Goal: Transaction & Acquisition: Purchase product/service

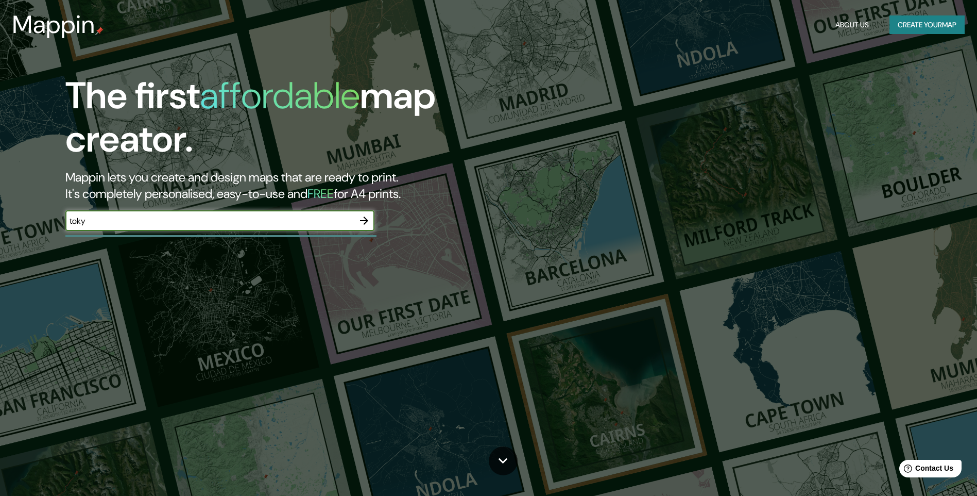
type input "[GEOGRAPHIC_DATA]"
click at [369, 216] on icon "button" at bounding box center [364, 220] width 12 height 12
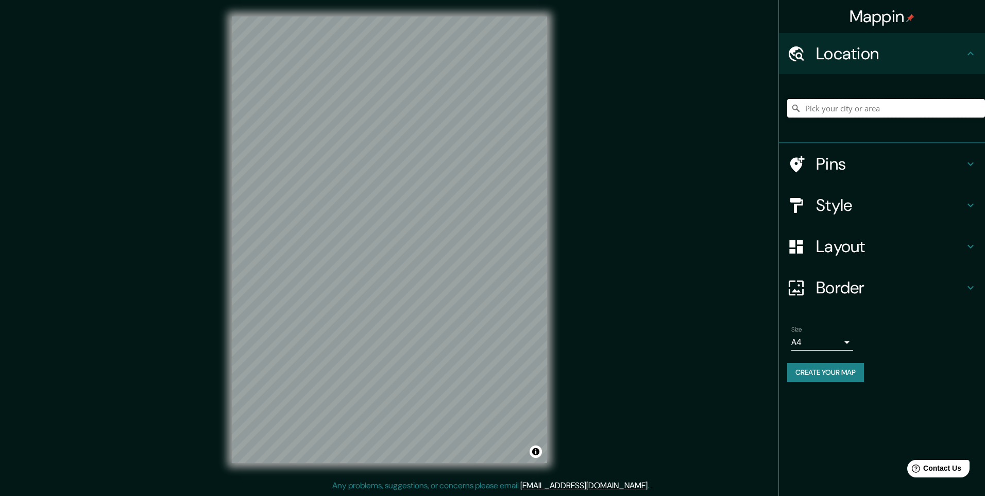
click at [809, 105] on input "Pick your city or area" at bounding box center [886, 108] width 198 height 19
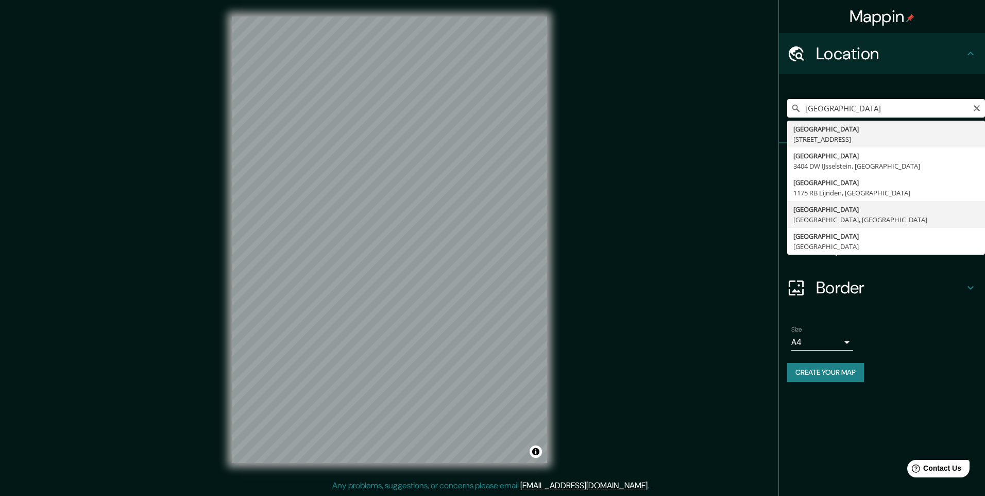
type input "[GEOGRAPHIC_DATA], [GEOGRAPHIC_DATA], [GEOGRAPHIC_DATA]"
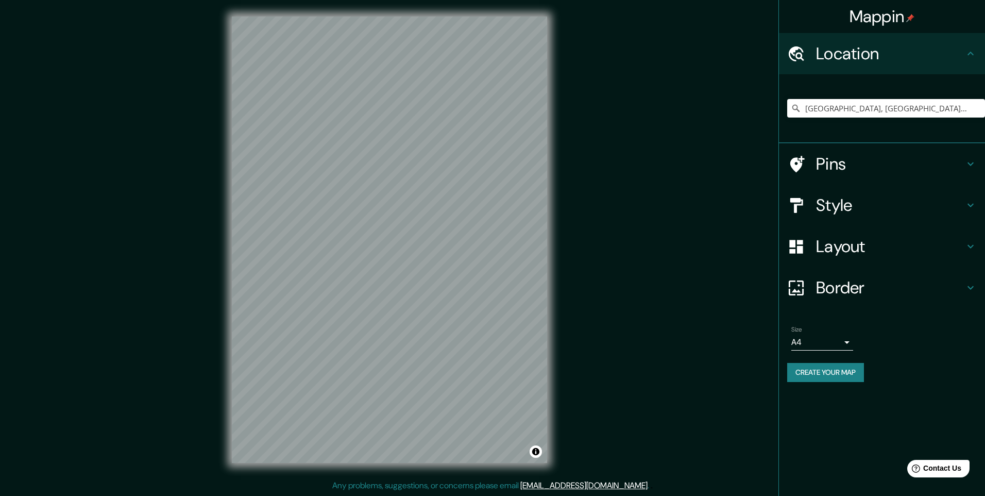
click at [828, 49] on h4 "Location" at bounding box center [890, 53] width 148 height 21
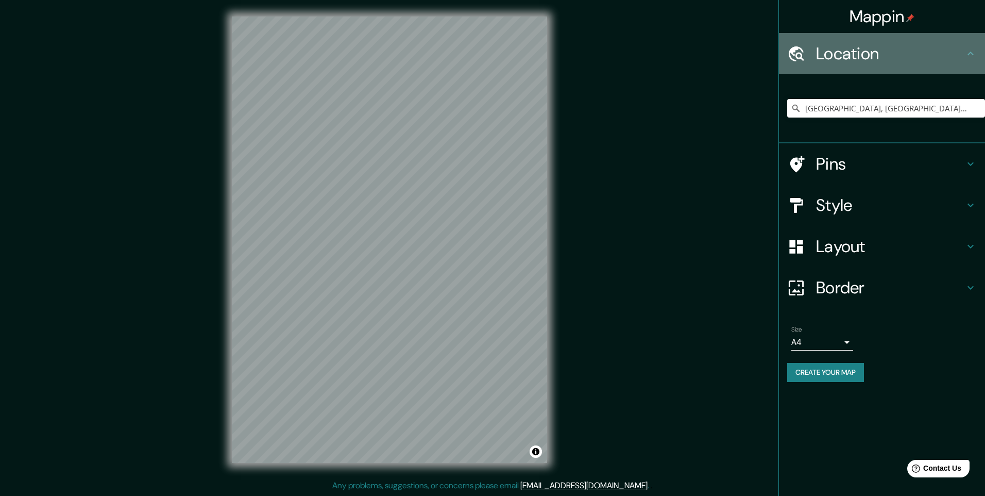
click at [795, 56] on icon at bounding box center [796, 54] width 18 height 18
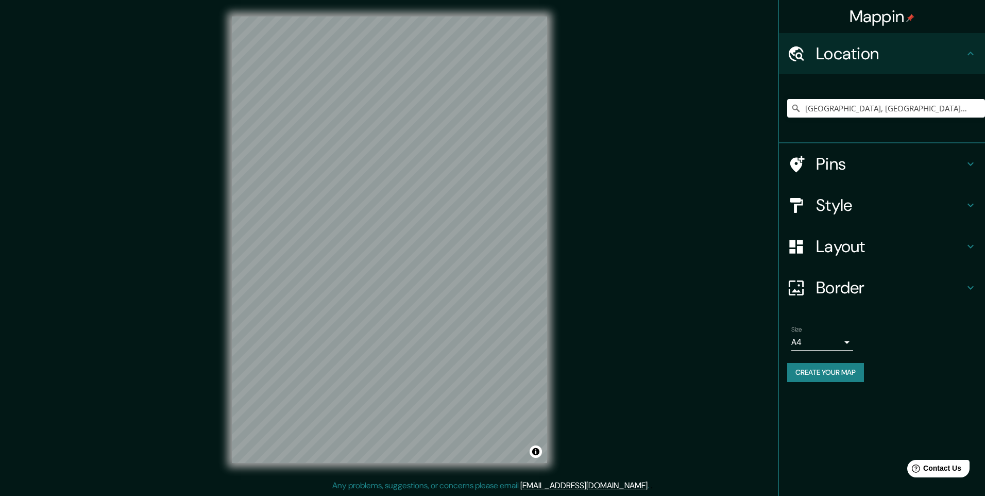
click at [844, 208] on h4 "Style" at bounding box center [890, 205] width 148 height 21
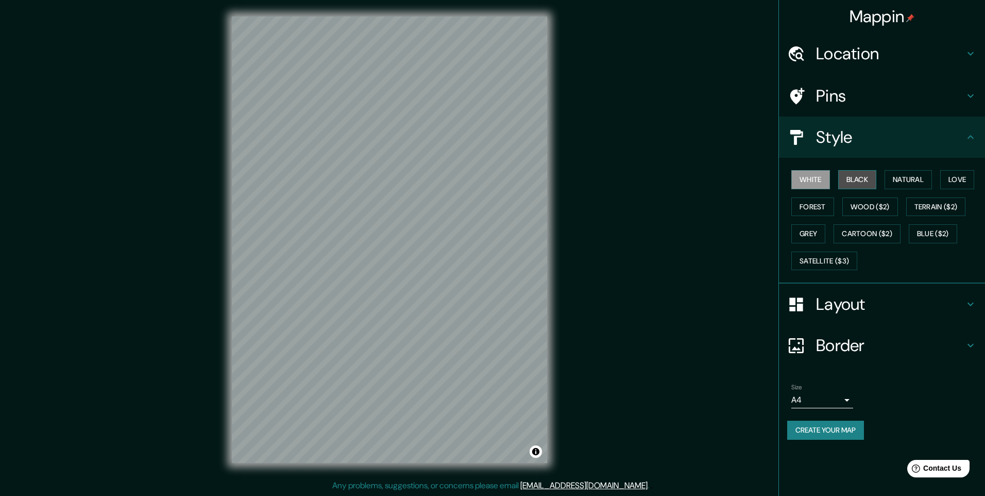
click at [857, 181] on button "Black" at bounding box center [857, 179] width 39 height 19
click at [901, 180] on button "Natural" at bounding box center [908, 179] width 47 height 19
click at [966, 176] on button "Love" at bounding box center [957, 179] width 34 height 19
click at [813, 204] on button "Forest" at bounding box center [812, 206] width 43 height 19
click at [913, 177] on button "Natural" at bounding box center [908, 179] width 47 height 19
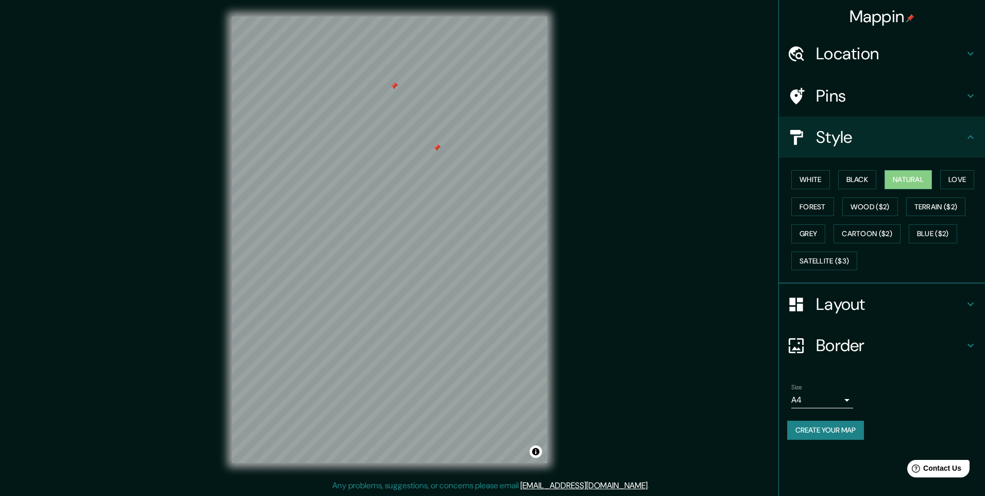
click at [438, 150] on div at bounding box center [437, 148] width 8 height 8
click at [393, 86] on div at bounding box center [394, 86] width 8 height 8
click at [399, 85] on div at bounding box center [400, 86] width 8 height 8
click at [401, 84] on div at bounding box center [400, 86] width 8 height 8
click at [831, 103] on h4 "Pins" at bounding box center [890, 96] width 148 height 21
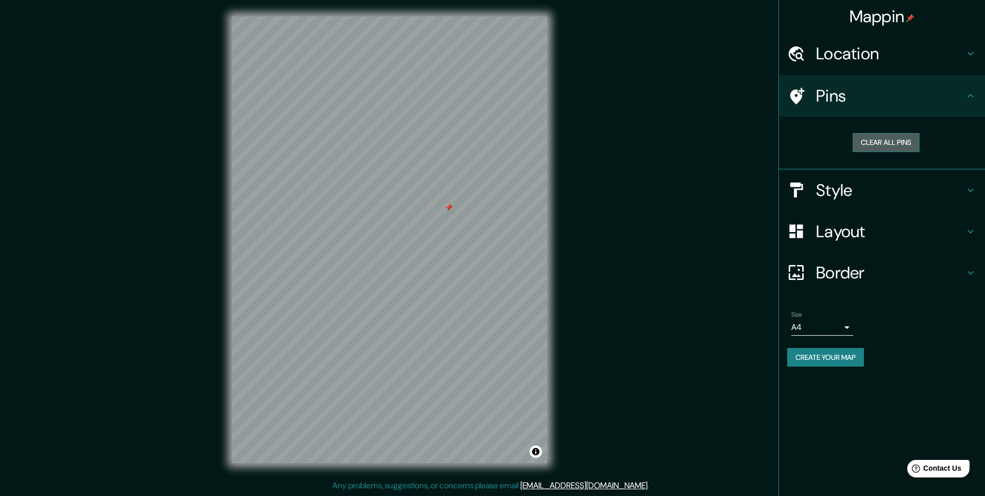
click at [878, 140] on button "Clear all pins" at bounding box center [886, 142] width 67 height 19
click at [448, 211] on div at bounding box center [447, 212] width 8 height 8
click at [452, 206] on div at bounding box center [452, 207] width 8 height 8
click at [835, 229] on h4 "Layout" at bounding box center [890, 231] width 148 height 21
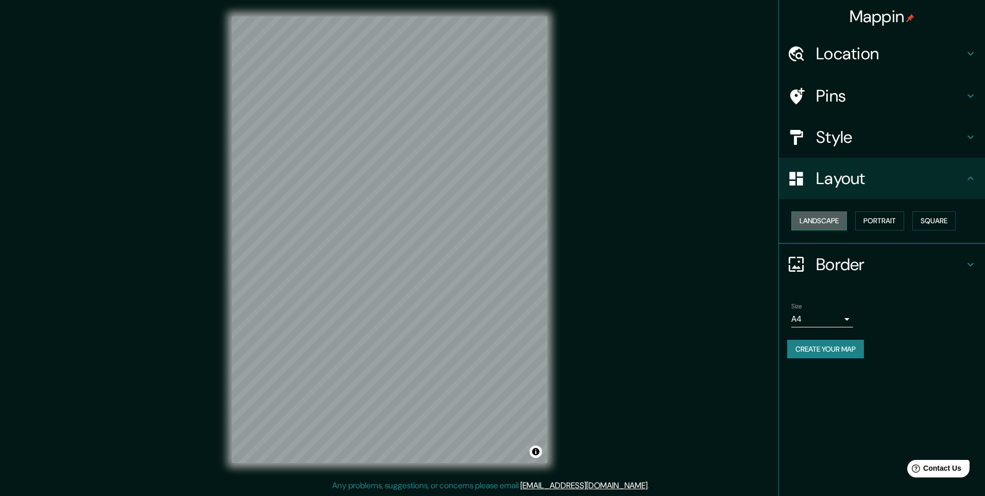
click at [835, 224] on button "Landscape" at bounding box center [819, 220] width 56 height 19
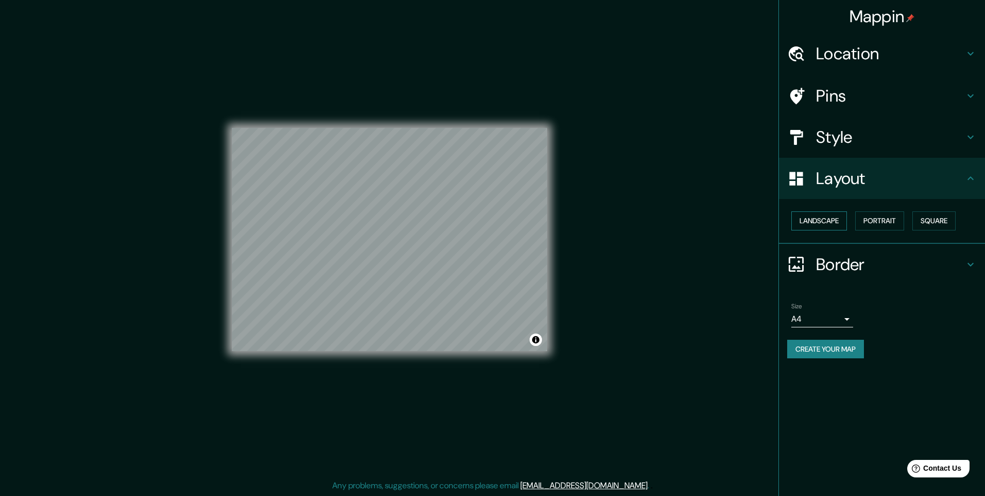
click at [835, 224] on button "Landscape" at bounding box center [819, 220] width 56 height 19
click at [881, 223] on button "Portrait" at bounding box center [879, 220] width 49 height 19
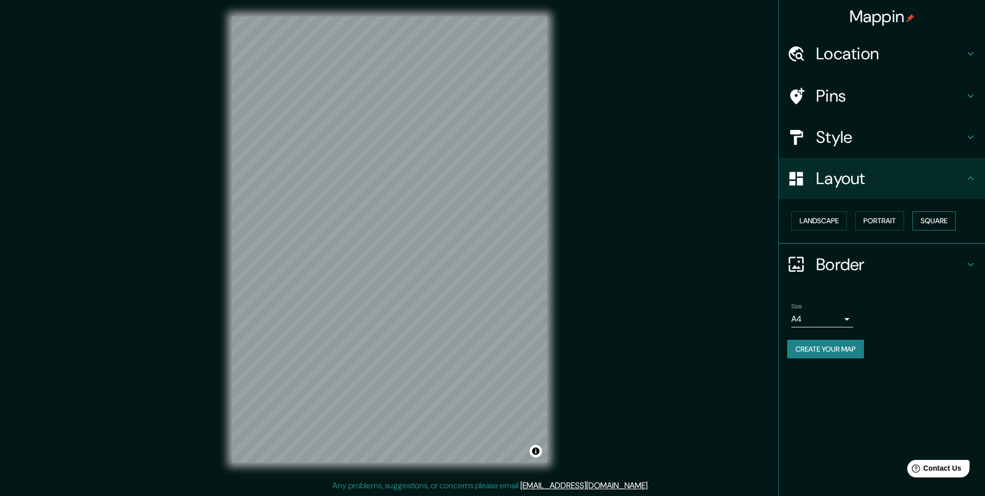
click at [926, 220] on button "Square" at bounding box center [934, 220] width 43 height 19
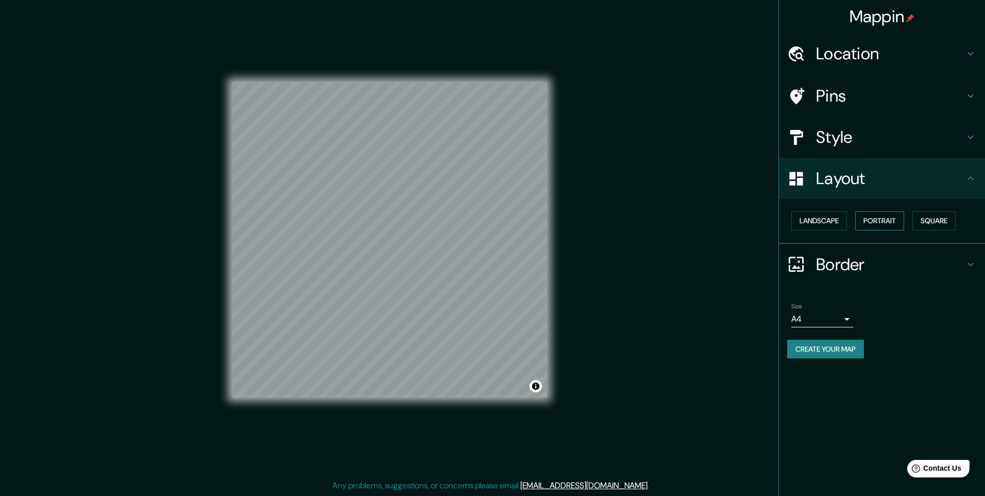
click at [904, 221] on button "Portrait" at bounding box center [879, 220] width 49 height 19
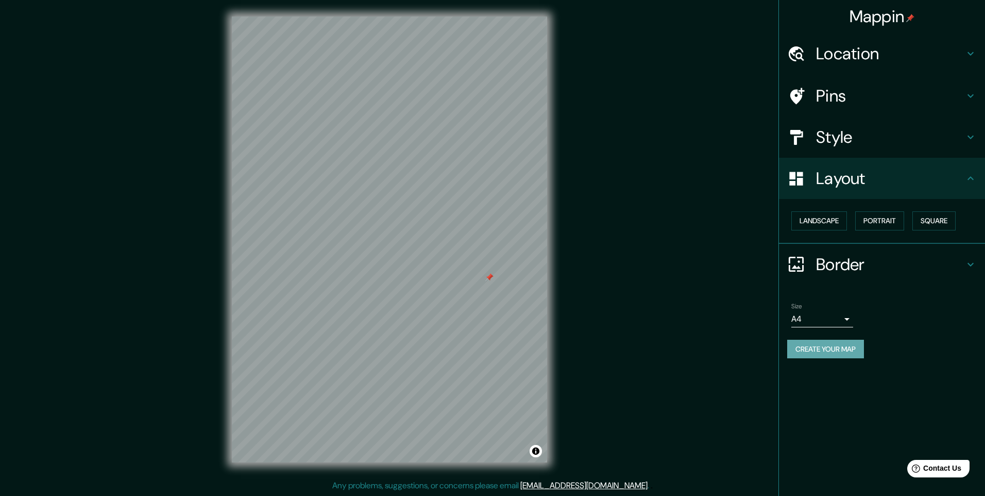
click at [818, 351] on button "Create your map" at bounding box center [825, 349] width 77 height 19
